Goal: Ask a question

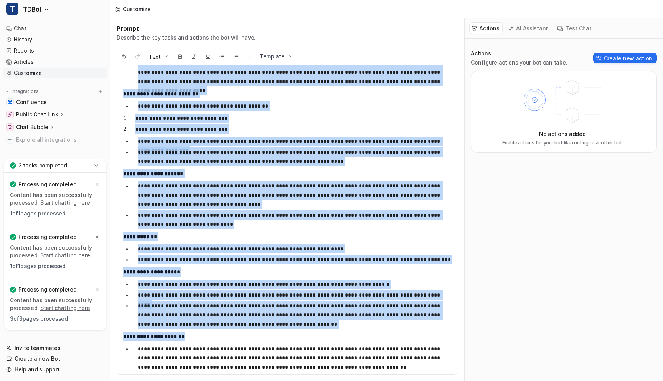
scroll to position [753, 0]
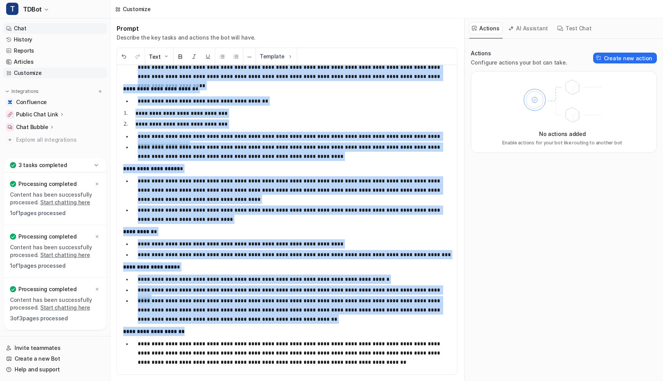
click at [33, 28] on link "Chat" at bounding box center [55, 28] width 104 height 11
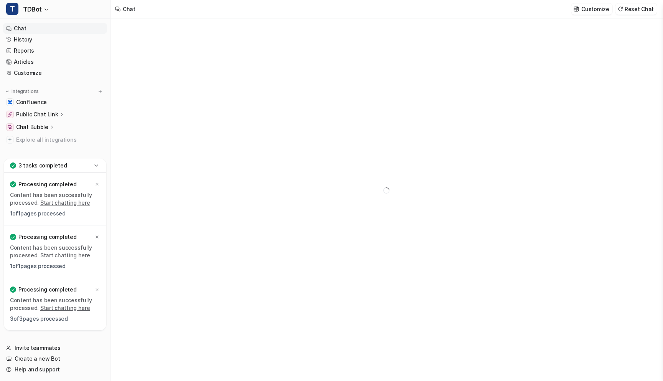
type textarea "**********"
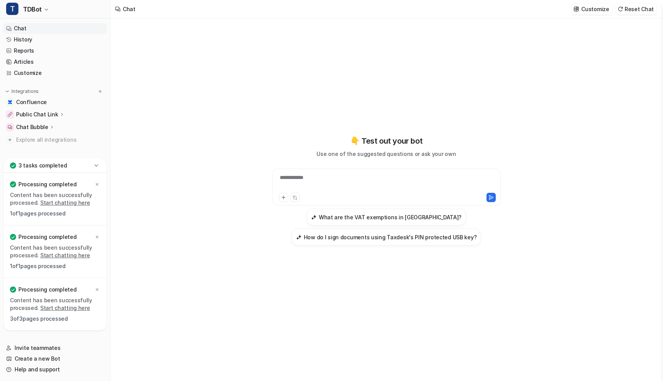
click at [32, 27] on link "Chat" at bounding box center [55, 28] width 104 height 11
click at [322, 175] on div at bounding box center [386, 182] width 225 height 18
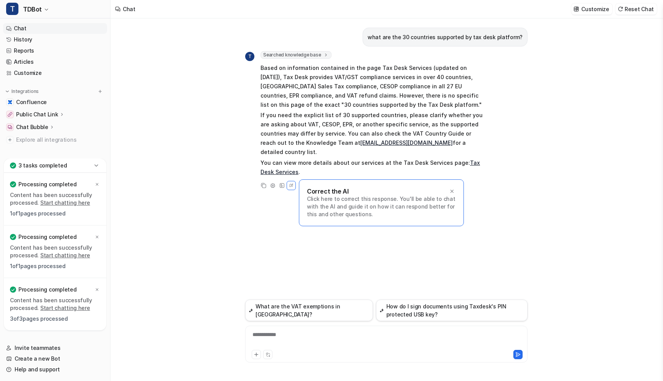
click at [422, 200] on p "Click here to correct this response. You'll be able to chat with the AI and gui…" at bounding box center [381, 206] width 149 height 23
click at [353, 195] on p "Click here to correct this response. You'll be able to chat with the AI and gui…" at bounding box center [381, 206] width 149 height 23
click at [266, 225] on div "what are the 30 countries supported by tax desk platform? T Searched knowledge …" at bounding box center [386, 158] width 282 height 281
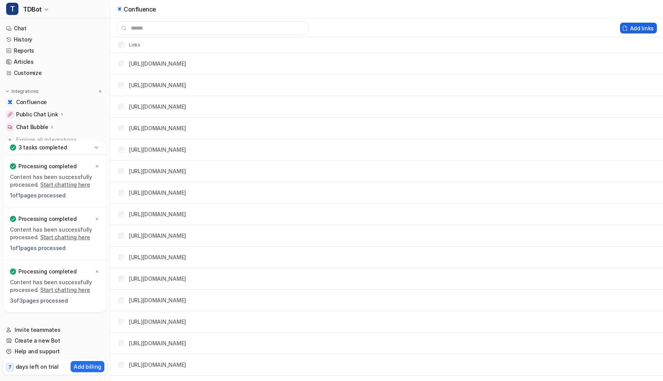
click at [633, 29] on button "Add links" at bounding box center [638, 28] width 37 height 11
